Goal: Communication & Community: Connect with others

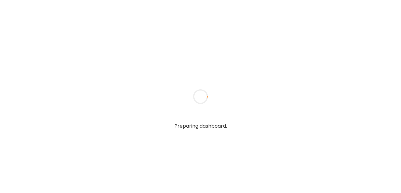
type input "**********"
type textarea "**********"
type input "**********"
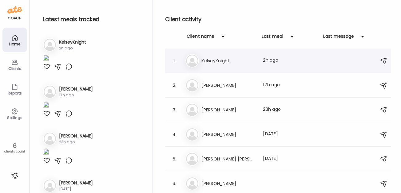
click at [220, 59] on h3 "KelseyKnight" at bounding box center [228, 60] width 54 height 7
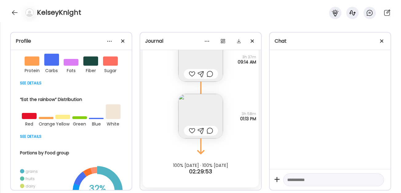
scroll to position [132, 0]
click at [33, 84] on div at bounding box center [71, 82] width 103 height 7
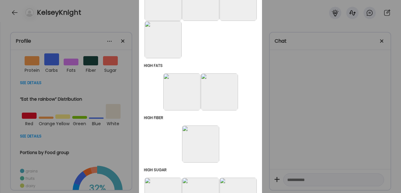
scroll to position [292, 0]
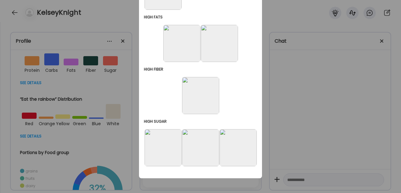
click at [239, 141] on img at bounding box center [237, 147] width 37 height 37
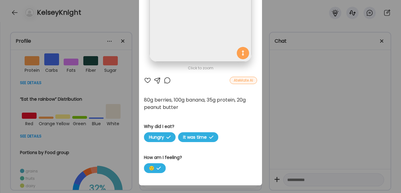
scroll to position [86, 0]
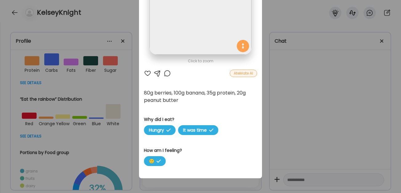
click at [324, 77] on div "Ate Coach Dashboard Wahoo! It’s official Take a moment to set up your Coach Pro…" at bounding box center [200, 96] width 401 height 193
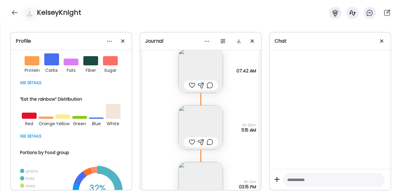
scroll to position [297, 0]
click at [199, 122] on img at bounding box center [200, 127] width 45 height 45
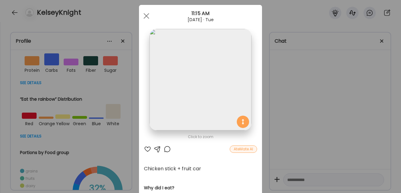
scroll to position [6, 0]
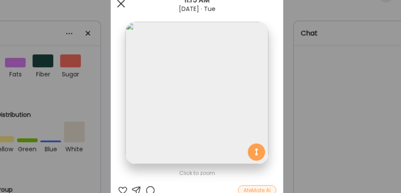
click at [144, 20] on div at bounding box center [146, 20] width 12 height 12
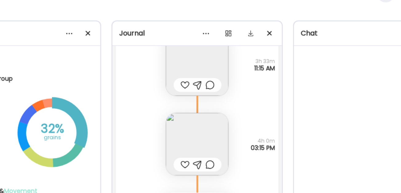
scroll to position [362, 0]
click at [199, 117] on img at bounding box center [200, 119] width 45 height 45
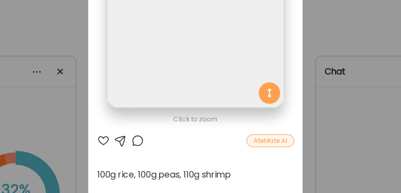
scroll to position [0, 0]
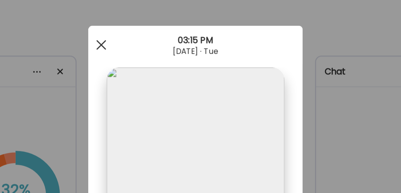
click at [147, 27] on span at bounding box center [146, 26] width 6 height 6
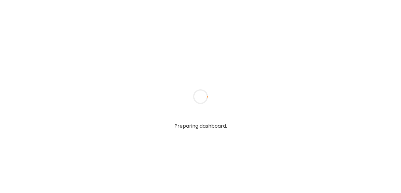
type input "**********"
type textarea "**********"
type input "**********"
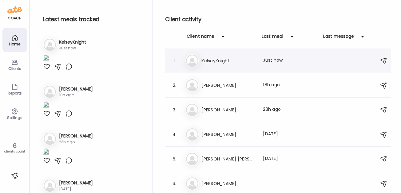
click at [216, 57] on h3 "KelseyKnight" at bounding box center [228, 60] width 54 height 7
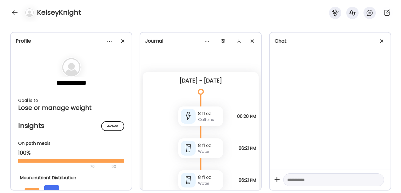
scroll to position [958, 0]
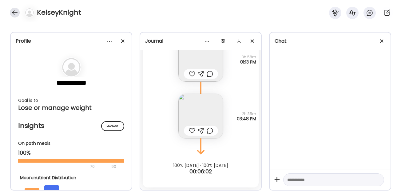
click at [14, 12] on div at bounding box center [15, 13] width 10 height 10
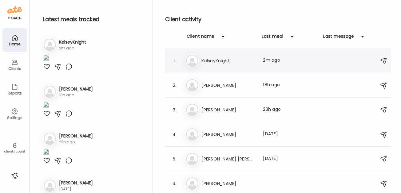
click at [210, 60] on h3 "KelseyKnight" at bounding box center [228, 60] width 54 height 7
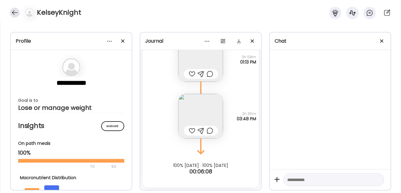
click at [12, 10] on div at bounding box center [15, 13] width 10 height 10
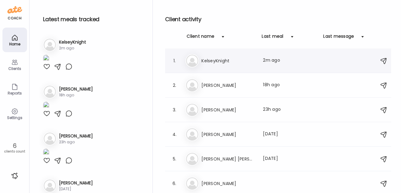
click at [275, 61] on div "Last meal: 2m ago" at bounding box center [290, 60] width 54 height 7
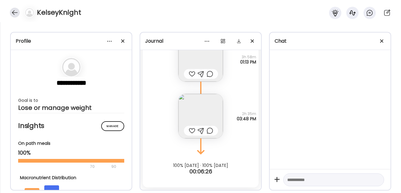
click at [17, 13] on div at bounding box center [15, 13] width 10 height 10
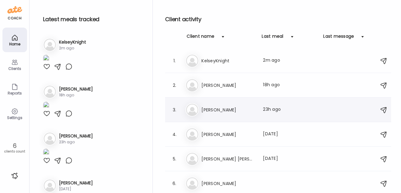
click at [211, 106] on div "Ma Marissa Last meal: 23h ago" at bounding box center [278, 110] width 187 height 14
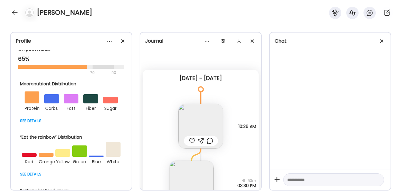
scroll to position [96, 0]
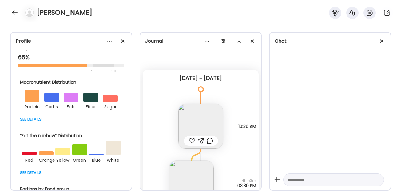
click at [33, 119] on div at bounding box center [71, 118] width 103 height 7
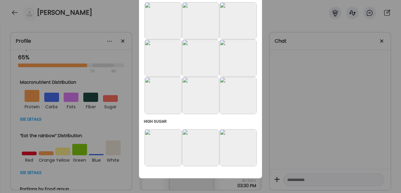
scroll to position [0, 0]
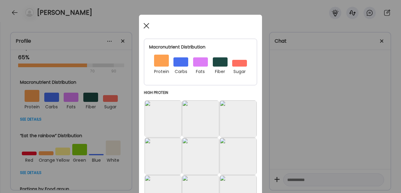
click at [145, 25] on div at bounding box center [146, 26] width 12 height 12
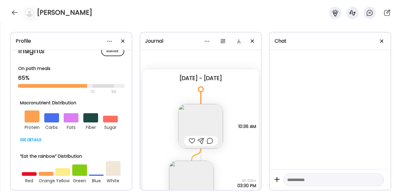
scroll to position [77, 0]
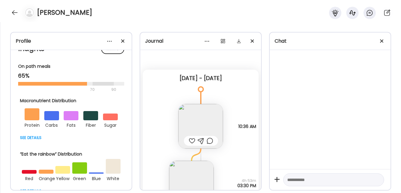
click at [33, 139] on div at bounding box center [71, 137] width 103 height 7
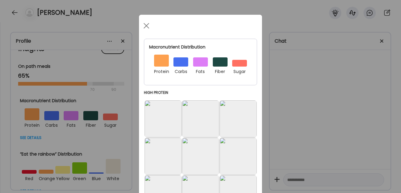
click at [158, 118] on img at bounding box center [162, 118] width 37 height 37
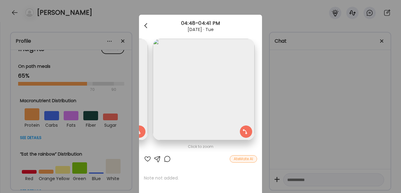
click at [146, 26] on span at bounding box center [145, 24] width 3 height 3
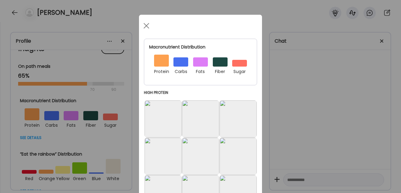
click at [146, 26] on span at bounding box center [146, 26] width 6 height 6
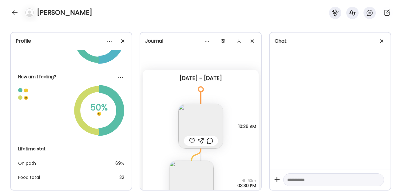
scroll to position [0, 0]
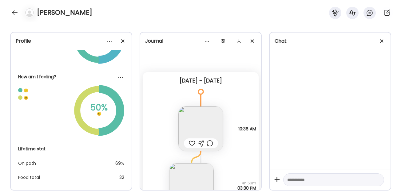
click at [195, 117] on img at bounding box center [200, 129] width 45 height 45
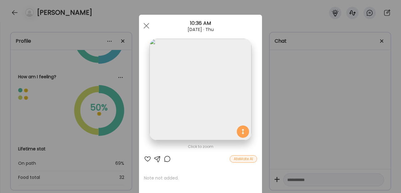
click at [205, 94] on img at bounding box center [200, 90] width 102 height 102
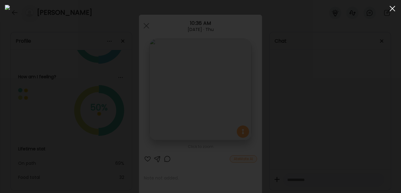
click at [393, 9] on div at bounding box center [392, 8] width 12 height 12
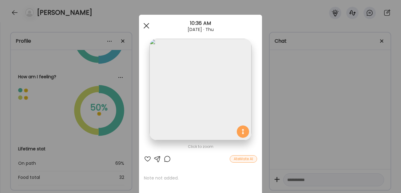
click at [147, 22] on div at bounding box center [146, 26] width 12 height 12
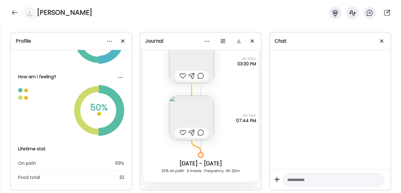
scroll to position [126, 0]
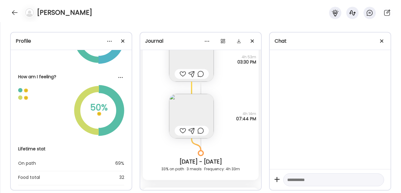
click at [190, 115] on img at bounding box center [191, 116] width 45 height 45
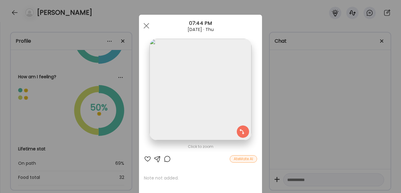
click at [213, 95] on img at bounding box center [200, 90] width 102 height 102
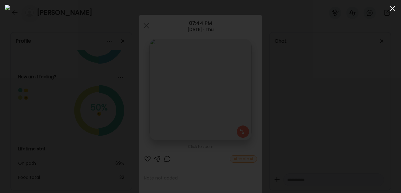
click at [391, 10] on span at bounding box center [392, 9] width 6 height 6
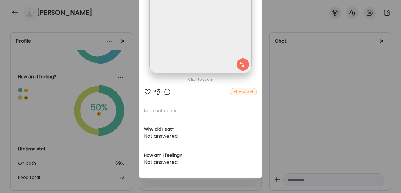
scroll to position [0, 0]
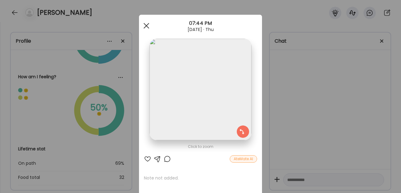
click at [145, 24] on div at bounding box center [146, 26] width 12 height 12
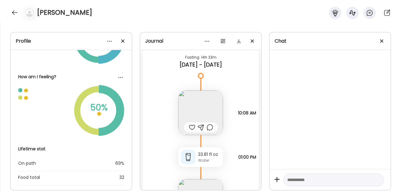
scroll to position [266, 0]
click at [203, 111] on img at bounding box center [200, 112] width 45 height 45
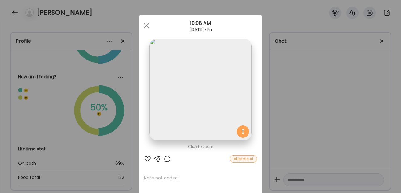
click at [203, 96] on img at bounding box center [200, 90] width 102 height 102
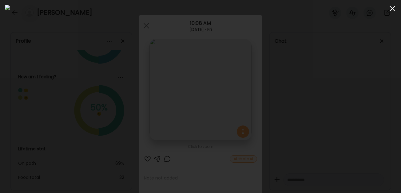
click at [391, 10] on div at bounding box center [392, 8] width 12 height 12
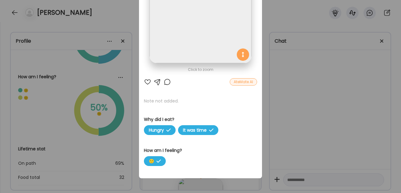
scroll to position [0, 0]
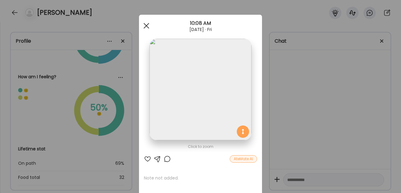
click at [146, 26] on span at bounding box center [146, 26] width 6 height 6
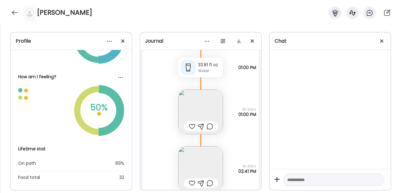
scroll to position [355, 0]
click at [208, 104] on img at bounding box center [200, 111] width 45 height 45
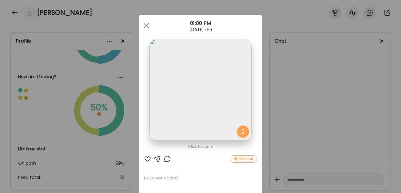
click at [209, 84] on img at bounding box center [200, 90] width 102 height 102
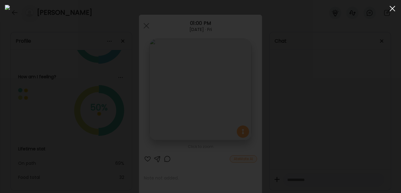
click at [394, 10] on div at bounding box center [392, 8] width 12 height 12
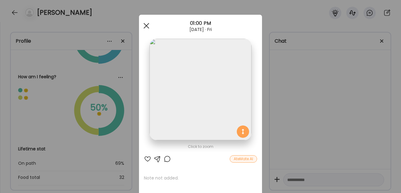
click at [146, 25] on span at bounding box center [146, 26] width 6 height 6
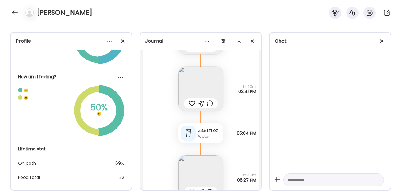
scroll to position [436, 0]
click at [199, 90] on img at bounding box center [200, 87] width 45 height 45
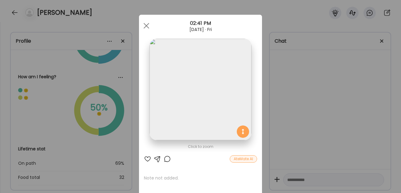
click at [204, 104] on img at bounding box center [200, 90] width 102 height 102
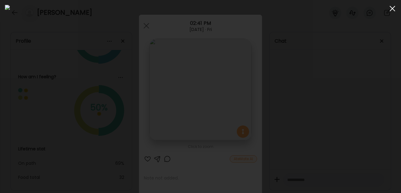
click at [397, 8] on div at bounding box center [392, 8] width 12 height 12
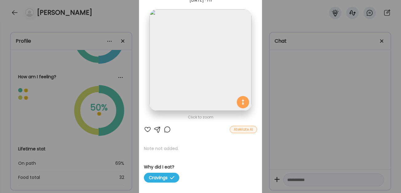
scroll to position [0, 0]
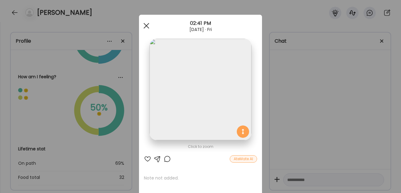
click at [145, 25] on span at bounding box center [146, 26] width 6 height 6
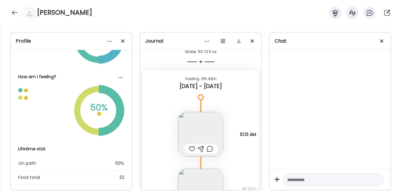
scroll to position [897, 0]
click at [206, 139] on img at bounding box center [200, 135] width 45 height 45
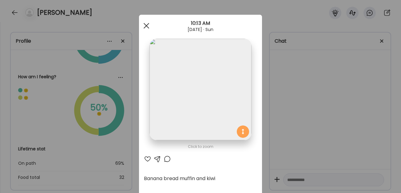
click at [147, 24] on span at bounding box center [146, 26] width 6 height 6
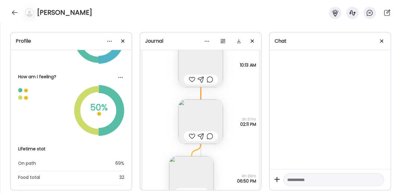
scroll to position [972, 0]
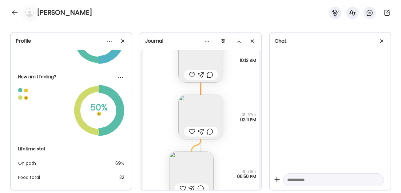
click at [195, 111] on img at bounding box center [200, 117] width 45 height 45
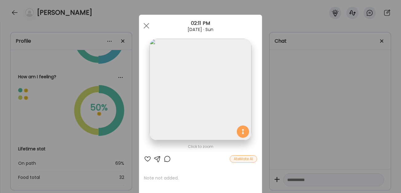
click at [205, 102] on img at bounding box center [200, 90] width 102 height 102
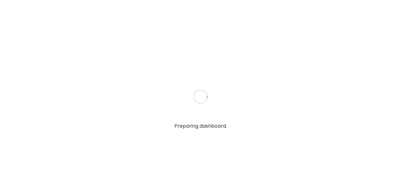
type input "**********"
type textarea "**********"
type input "**********"
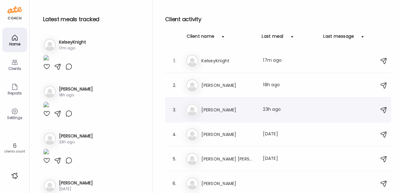
click at [198, 112] on img at bounding box center [192, 110] width 12 height 12
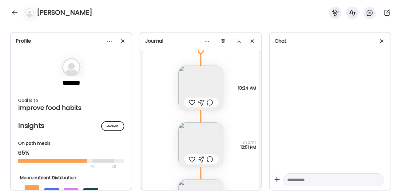
scroll to position [2434, 0]
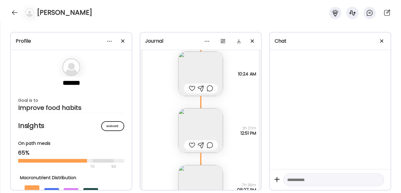
click at [199, 123] on img at bounding box center [200, 130] width 45 height 45
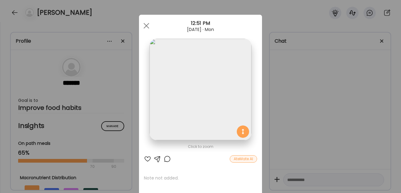
click at [197, 88] on img at bounding box center [200, 90] width 102 height 102
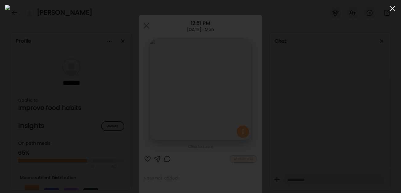
click at [393, 9] on span at bounding box center [392, 9] width 6 height 6
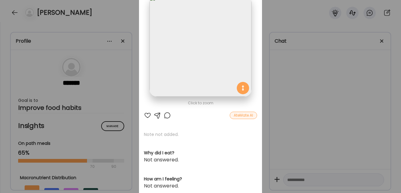
scroll to position [0, 0]
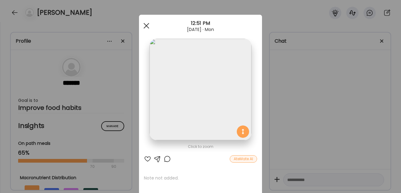
click at [147, 25] on span at bounding box center [146, 26] width 6 height 6
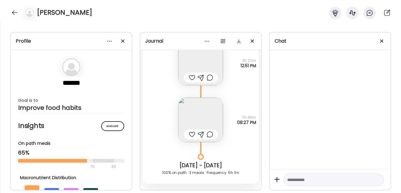
scroll to position [2503, 0]
click at [198, 119] on img at bounding box center [200, 119] width 45 height 45
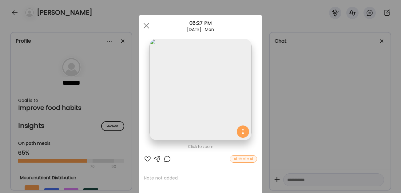
click at [210, 101] on img at bounding box center [200, 90] width 102 height 102
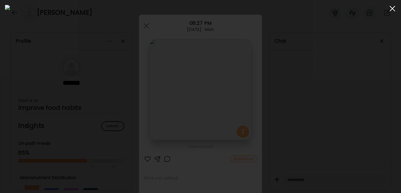
click at [392, 7] on div at bounding box center [392, 8] width 12 height 12
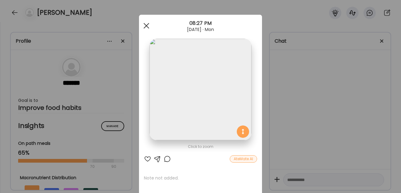
click at [148, 25] on div at bounding box center [146, 26] width 12 height 12
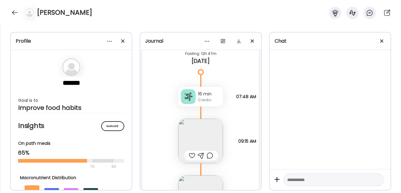
scroll to position [2652, 0]
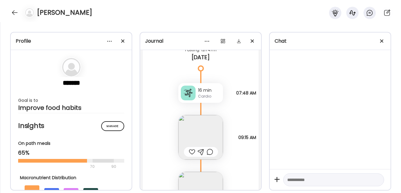
click at [201, 132] on img at bounding box center [200, 137] width 45 height 45
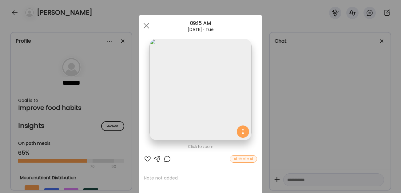
click at [191, 80] on img at bounding box center [200, 90] width 102 height 102
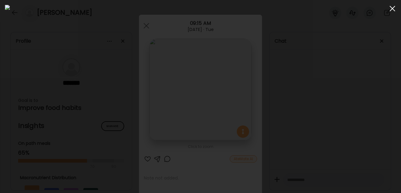
click at [394, 10] on div at bounding box center [392, 8] width 12 height 12
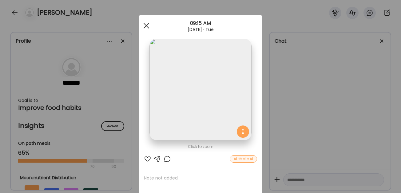
click at [146, 26] on span at bounding box center [146, 26] width 6 height 6
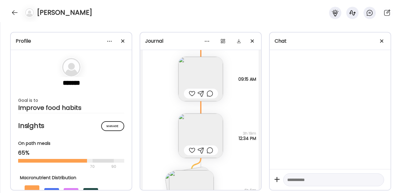
scroll to position [2712, 0]
click at [201, 132] on img at bounding box center [200, 133] width 45 height 45
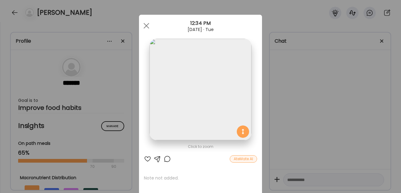
click at [230, 120] on img at bounding box center [200, 90] width 102 height 102
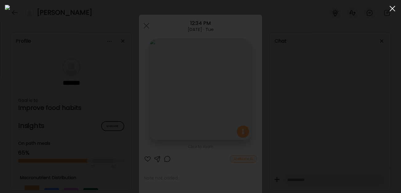
click at [393, 8] on div at bounding box center [392, 8] width 12 height 12
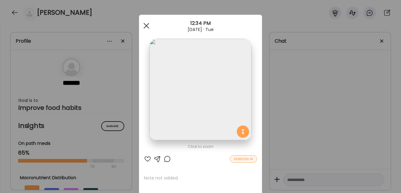
click at [149, 24] on div at bounding box center [146, 26] width 12 height 12
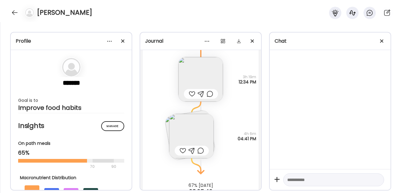
scroll to position [2787, 0]
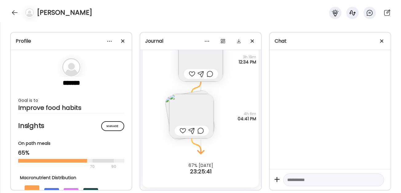
click at [190, 104] on img at bounding box center [191, 116] width 45 height 45
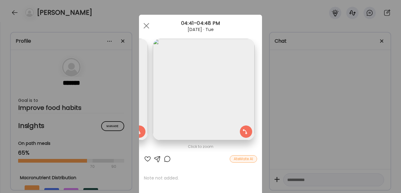
click at [218, 98] on img at bounding box center [204, 90] width 102 height 102
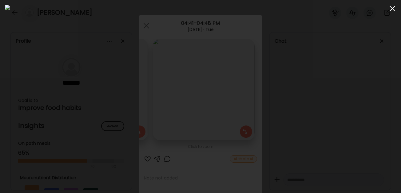
click at [392, 10] on div at bounding box center [392, 8] width 12 height 12
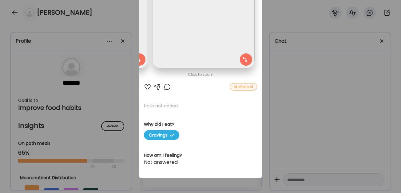
scroll to position [0, 0]
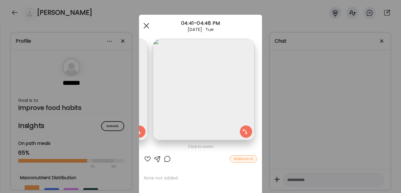
click at [143, 23] on span at bounding box center [146, 26] width 6 height 6
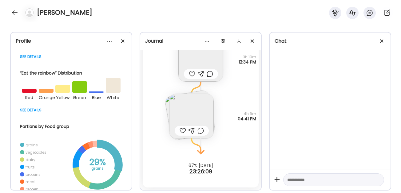
scroll to position [162, 0]
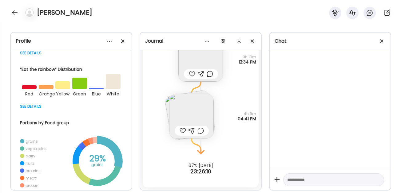
click at [30, 108] on div at bounding box center [71, 106] width 103 height 7
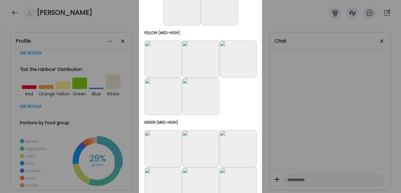
scroll to position [0, 0]
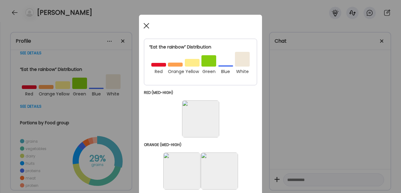
click at [145, 24] on span at bounding box center [146, 26] width 6 height 6
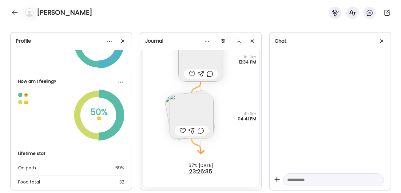
scroll to position [469, 0]
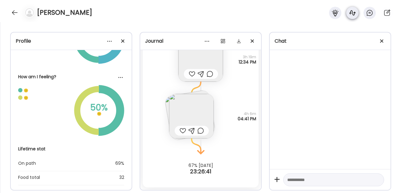
click at [352, 11] on icon at bounding box center [352, 12] width 6 height 5
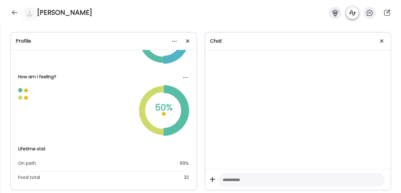
click at [352, 11] on icon at bounding box center [352, 12] width 6 height 5
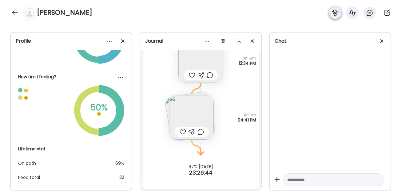
click at [334, 15] on icon at bounding box center [334, 13] width 6 height 7
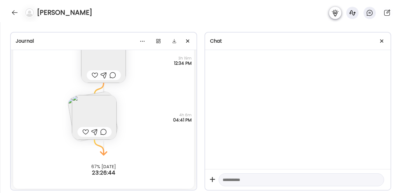
scroll to position [3260, 0]
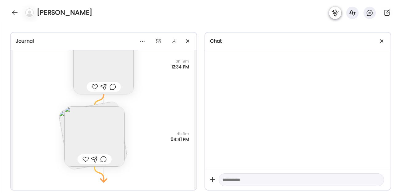
click at [334, 15] on icon at bounding box center [334, 13] width 6 height 7
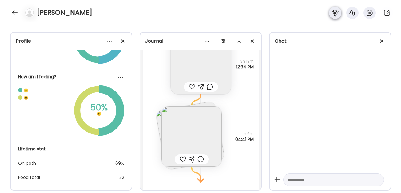
scroll to position [2785, 0]
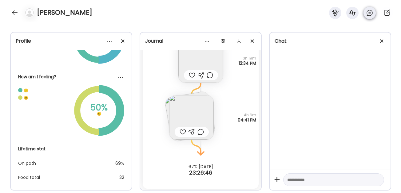
click at [368, 13] on icon at bounding box center [369, 12] width 7 height 7
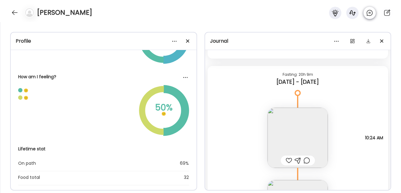
scroll to position [3260, 0]
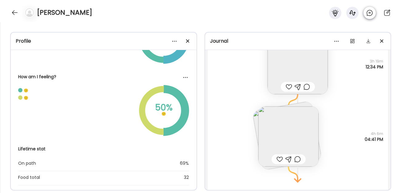
click at [368, 13] on icon at bounding box center [369, 12] width 7 height 7
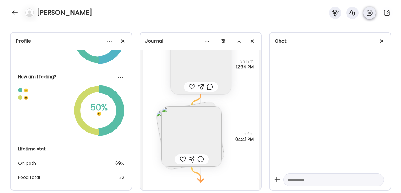
scroll to position [2785, 0]
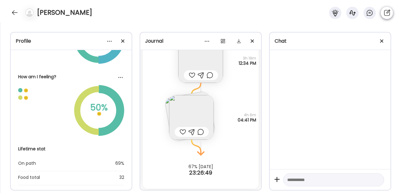
click at [388, 14] on icon at bounding box center [386, 12] width 7 height 7
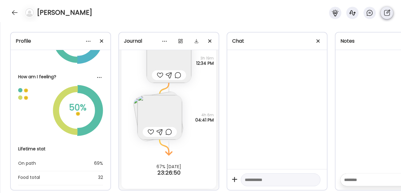
click at [388, 14] on icon at bounding box center [386, 12] width 7 height 7
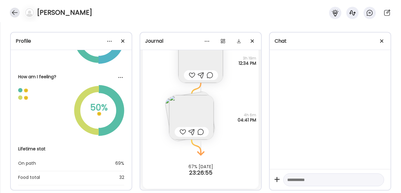
click at [14, 11] on div at bounding box center [15, 13] width 10 height 10
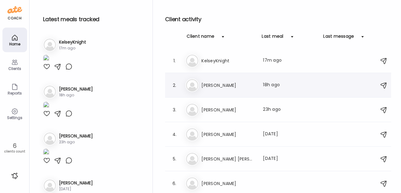
click at [209, 81] on div "Kr [PERSON_NAME] Last meal: 18h ago" at bounding box center [278, 86] width 187 height 14
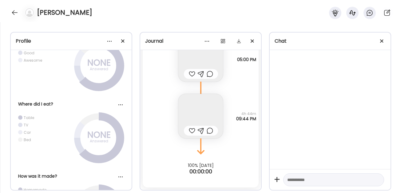
scroll to position [473, 0]
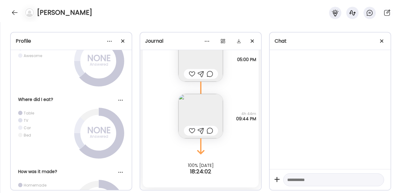
click at [202, 104] on img at bounding box center [200, 116] width 45 height 45
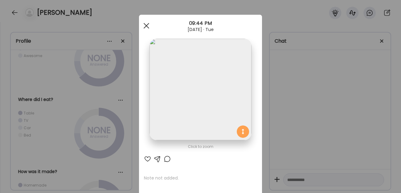
click at [146, 26] on span at bounding box center [146, 26] width 6 height 6
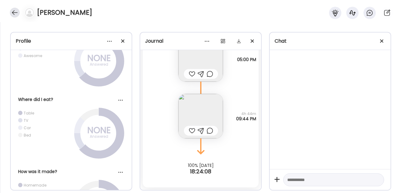
click at [16, 11] on div at bounding box center [15, 13] width 10 height 10
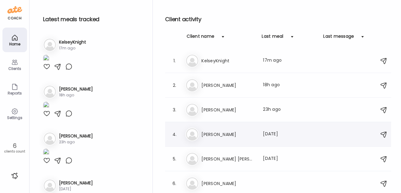
click at [208, 134] on h3 "[PERSON_NAME]" at bounding box center [228, 134] width 54 height 7
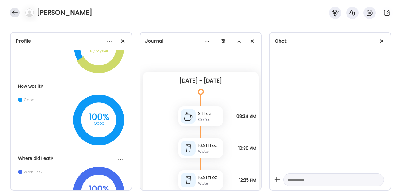
click at [13, 11] on div at bounding box center [15, 13] width 10 height 10
